Goal: Task Accomplishment & Management: Manage account settings

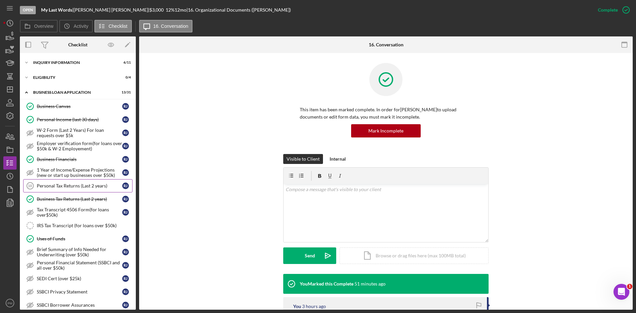
scroll to position [133, 0]
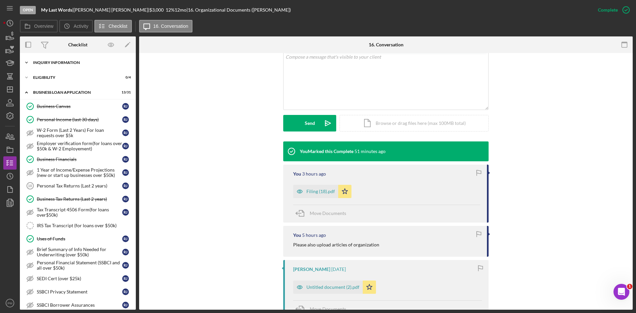
click at [71, 62] on div "INQUIRY INFORMATION" at bounding box center [80, 63] width 94 height 4
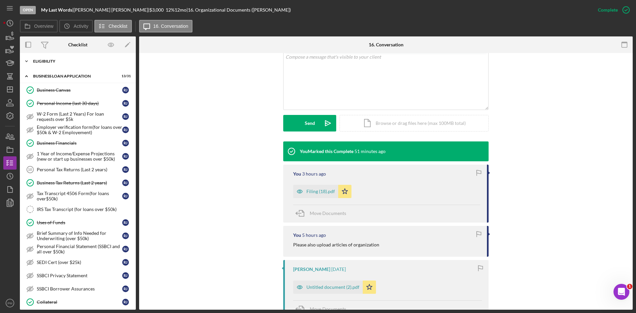
scroll to position [99, 0]
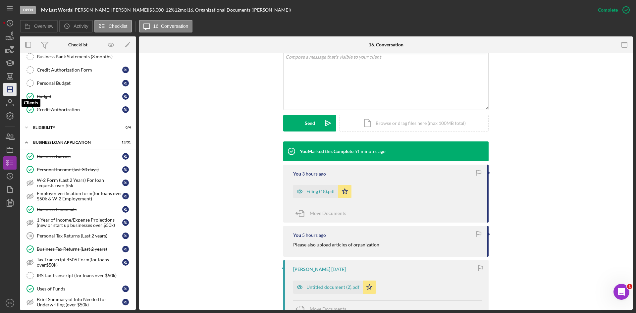
click at [12, 87] on polygon "button" at bounding box center [9, 89] width 5 height 5
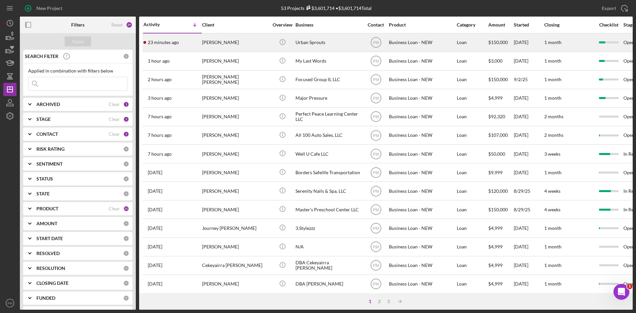
click at [255, 44] on div "[PERSON_NAME]" at bounding box center [235, 43] width 66 height 18
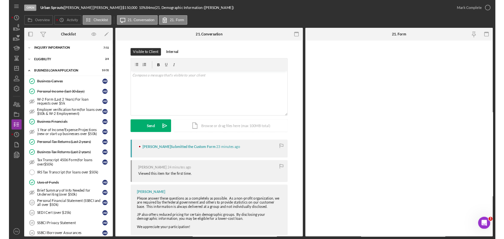
scroll to position [190, 0]
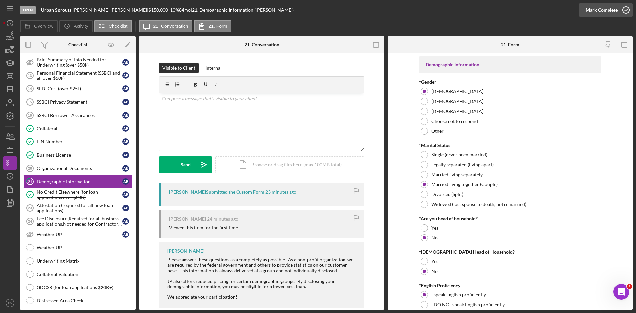
click at [606, 12] on div "Mark Complete" at bounding box center [602, 9] width 32 height 13
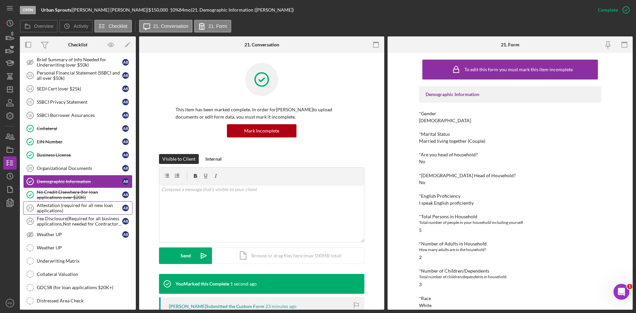
click at [81, 210] on div "Attestation (required for all new loan applications)" at bounding box center [79, 208] width 85 height 11
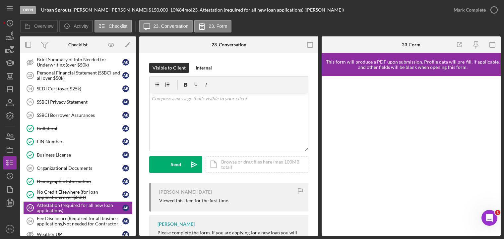
scroll to position [190, 0]
click at [15, 87] on icon "Icon/Dashboard" at bounding box center [10, 89] width 17 height 17
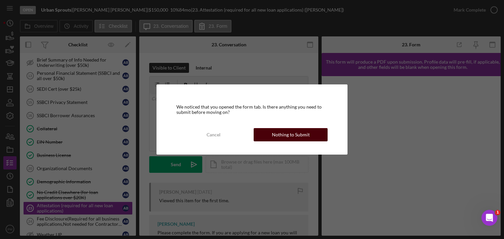
click at [303, 139] on div "Nothing to Submit" at bounding box center [291, 134] width 38 height 13
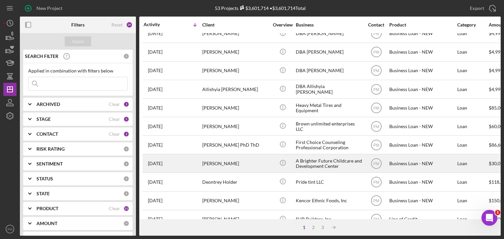
scroll to position [287, 0]
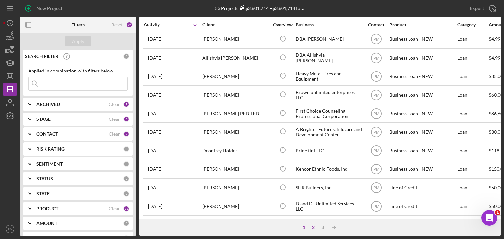
click at [310, 229] on div "2" at bounding box center [312, 227] width 9 height 5
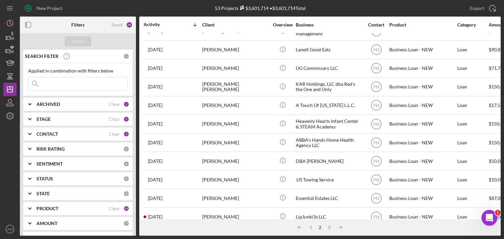
scroll to position [11, 0]
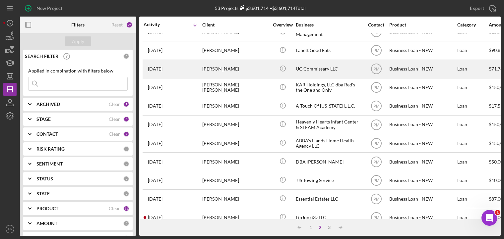
click at [212, 67] on div "[PERSON_NAME]" at bounding box center [235, 69] width 66 height 18
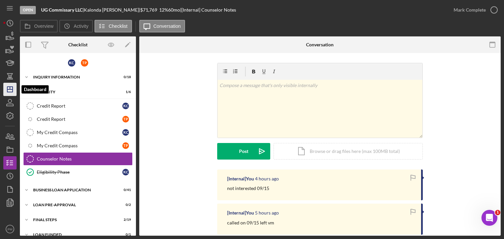
click at [11, 93] on icon "Icon/Dashboard" at bounding box center [10, 89] width 17 height 17
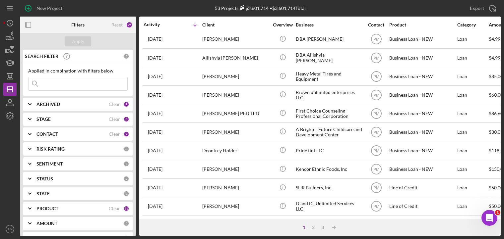
scroll to position [287, 0]
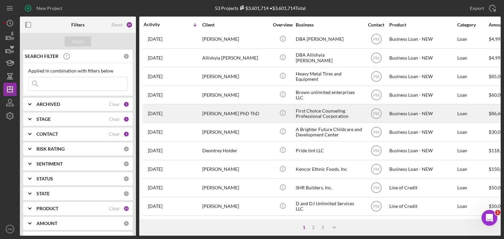
click at [207, 112] on div "[PERSON_NAME] PhD ThD" at bounding box center [235, 114] width 66 height 18
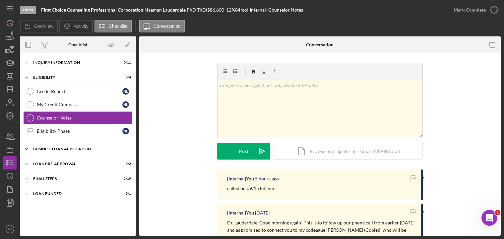
click at [53, 149] on div "BUSINESS LOAN APPLICATION" at bounding box center [80, 149] width 94 height 4
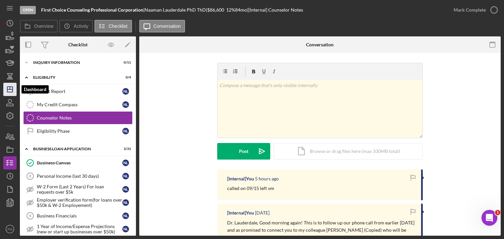
click at [13, 93] on icon "Icon/Dashboard" at bounding box center [10, 89] width 17 height 17
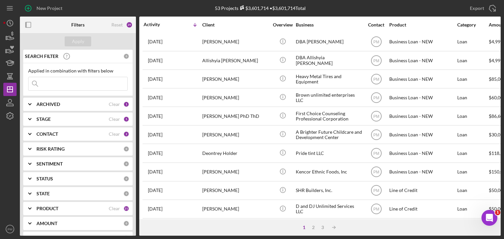
scroll to position [287, 0]
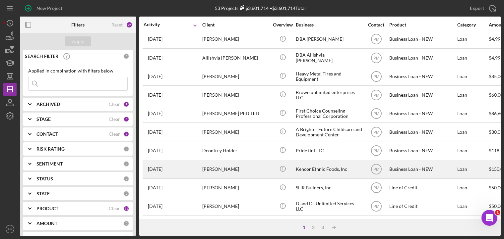
click at [213, 161] on div "[PERSON_NAME]" at bounding box center [235, 170] width 66 height 18
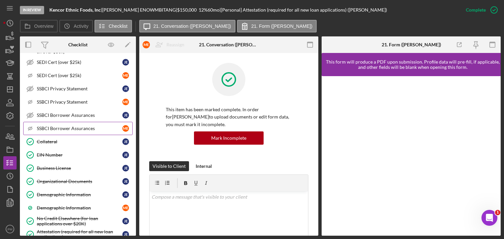
scroll to position [298, 0]
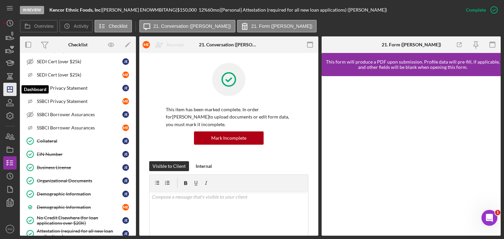
click at [7, 89] on icon "Icon/Dashboard" at bounding box center [10, 89] width 17 height 17
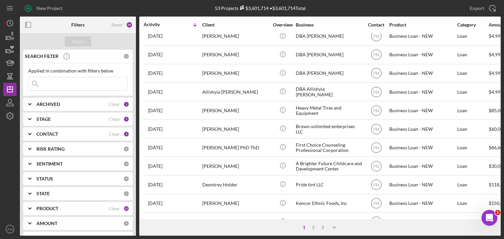
scroll to position [278, 0]
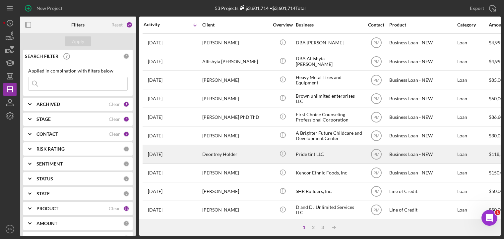
click at [219, 154] on div "Deontrey Holder" at bounding box center [235, 154] width 66 height 18
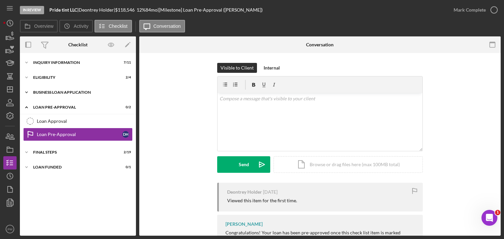
click at [59, 88] on div "Icon/Expander BUSINESS LOAN APPLICATION 17 / 31" at bounding box center [78, 92] width 116 height 13
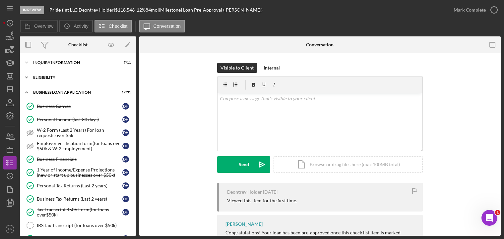
click at [50, 78] on div "ELIGIBILITY" at bounding box center [80, 78] width 94 height 4
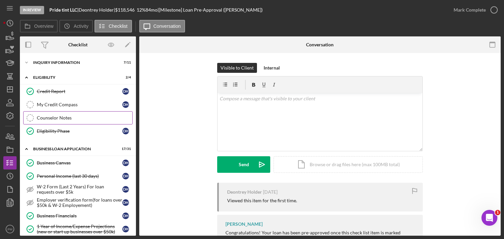
click at [57, 116] on div "Counselor Notes" at bounding box center [84, 117] width 95 height 5
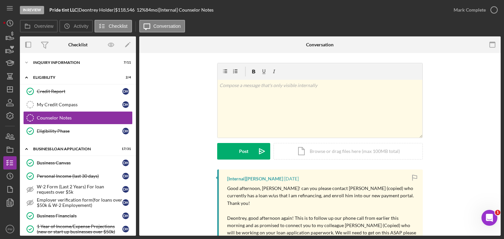
click at [249, 38] on div at bounding box center [199, 44] width 120 height 17
click at [11, 88] on icon "Icon/Dashboard" at bounding box center [10, 89] width 17 height 17
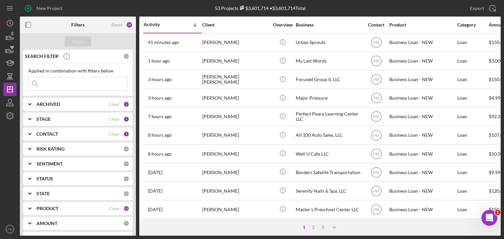
click at [95, 85] on input at bounding box center [77, 83] width 99 height 13
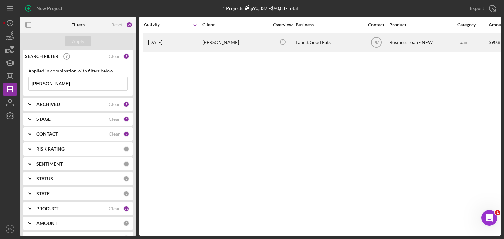
type input "[PERSON_NAME]"
click at [209, 45] on div "[PERSON_NAME]" at bounding box center [235, 43] width 66 height 18
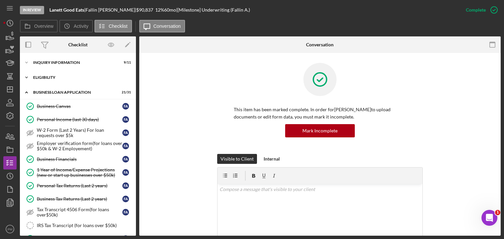
click at [45, 76] on div "ELIGIBILITY" at bounding box center [80, 78] width 94 height 4
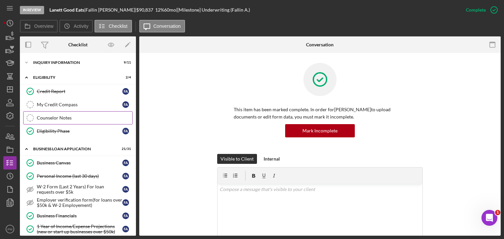
click at [61, 119] on div "Counselor Notes" at bounding box center [84, 117] width 95 height 5
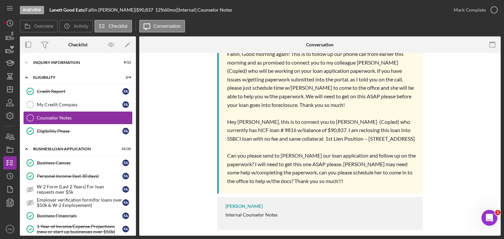
scroll to position [138, 0]
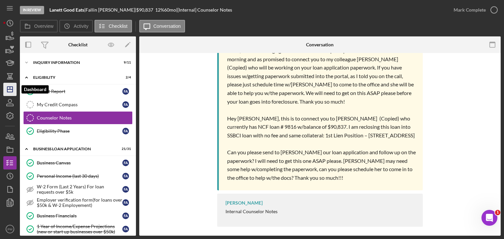
click at [9, 86] on icon "Icon/Dashboard" at bounding box center [10, 89] width 17 height 17
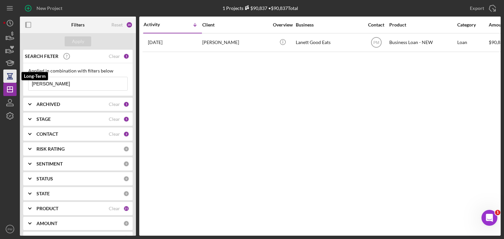
drag, startPoint x: 45, startPoint y: 84, endPoint x: 14, endPoint y: 79, distance: 31.6
click at [14, 79] on div "New Project 1 Projects $90,837 • $90,837 Total [PERSON_NAME] Export Icon/Export…" at bounding box center [251, 118] width 497 height 236
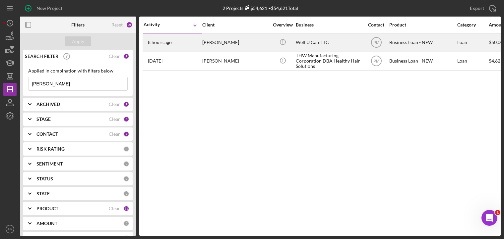
type input "[PERSON_NAME]"
click at [196, 45] on div "8 hours ago [PERSON_NAME]" at bounding box center [172, 43] width 58 height 18
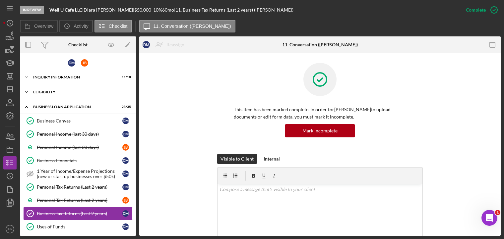
click at [57, 91] on div "ELIGIBILITY" at bounding box center [80, 92] width 94 height 4
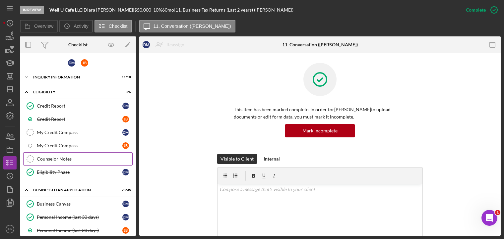
click at [61, 157] on div "Counselor Notes" at bounding box center [84, 158] width 95 height 5
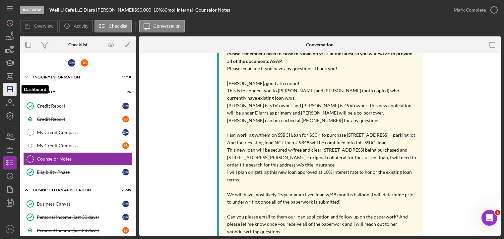
click at [11, 90] on icon "Icon/Dashboard" at bounding box center [10, 89] width 17 height 17
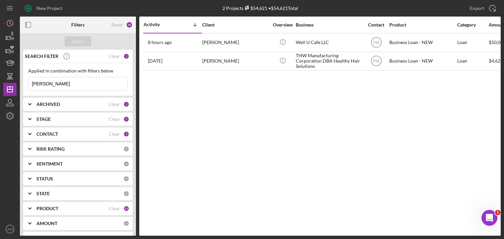
drag, startPoint x: 57, startPoint y: 86, endPoint x: 17, endPoint y: 81, distance: 40.8
click at [17, 81] on div "New Project 2 Projects $54,621 • $54,621 Total [PERSON_NAME] Export Icon/Export…" at bounding box center [251, 118] width 497 height 236
click at [74, 86] on input "[PERSON_NAME]" at bounding box center [77, 83] width 99 height 13
click at [332, 121] on div "Activity Icon/Table Sort Arrow Client Overview Business Contact Product Categor…" at bounding box center [319, 126] width 361 height 219
drag, startPoint x: 53, startPoint y: 84, endPoint x: 1, endPoint y: 82, distance: 52.8
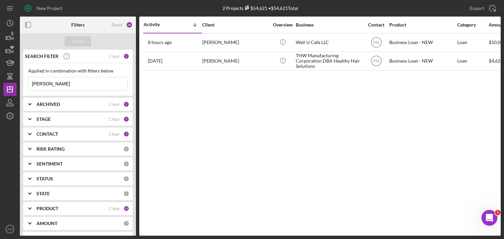
click at [1, 82] on div "New Project 2 Projects $54,621 • $54,621 Total [PERSON_NAME] Export Icon/Export…" at bounding box center [252, 119] width 504 height 239
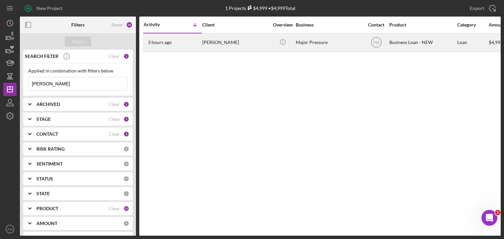
type input "[PERSON_NAME]"
click at [183, 40] on div "3 hours ago [PERSON_NAME]" at bounding box center [172, 43] width 58 height 18
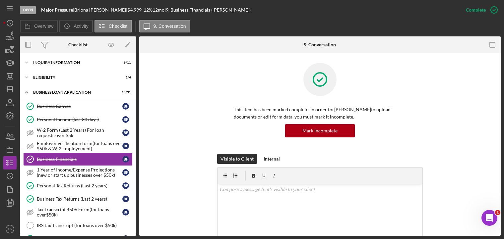
click at [426, 145] on div "This item has been marked complete. In order for [PERSON_NAME] to upload docume…" at bounding box center [319, 108] width 341 height 91
click at [8, 87] on icon "Icon/Dashboard" at bounding box center [10, 89] width 17 height 17
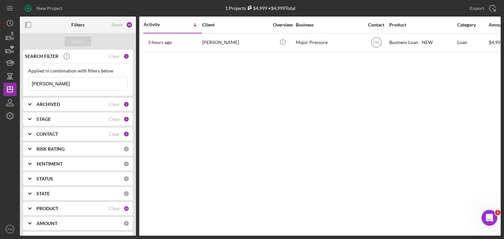
click at [60, 85] on input "[PERSON_NAME]" at bounding box center [77, 83] width 99 height 13
type input "f"
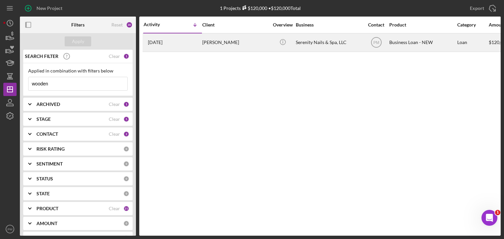
type input "wooden"
click at [179, 45] on div "[DATE] [PERSON_NAME]" at bounding box center [172, 43] width 58 height 18
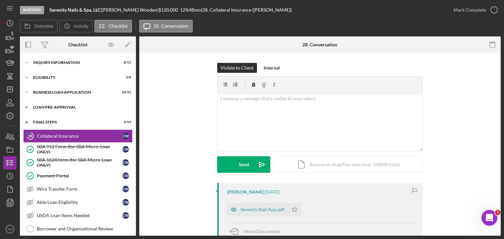
click at [61, 109] on div "LOAN PRE-APPROVAL" at bounding box center [80, 107] width 94 height 4
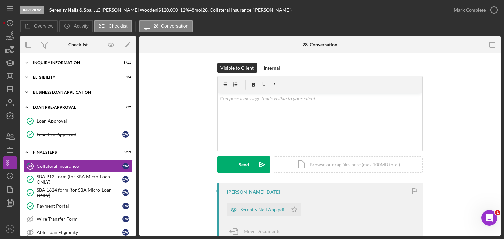
click at [62, 96] on div "Icon/Expander BUSINESS LOAN APPLICATION 23 / 31" at bounding box center [78, 92] width 116 height 13
